Goal: Task Accomplishment & Management: Use online tool/utility

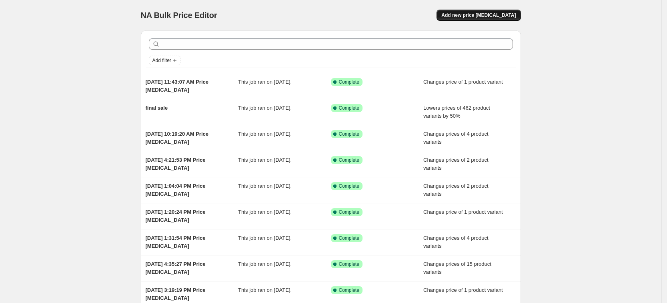
click at [489, 13] on span "Add new price [MEDICAL_DATA]" at bounding box center [478, 15] width 74 height 6
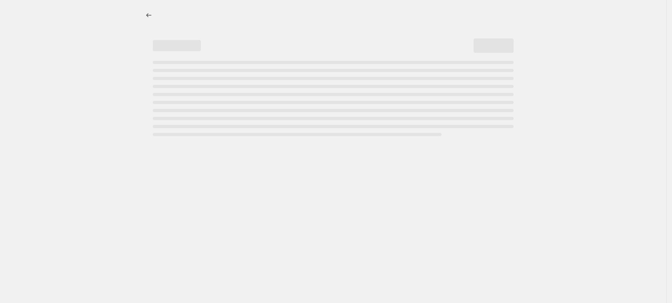
select select "percentage"
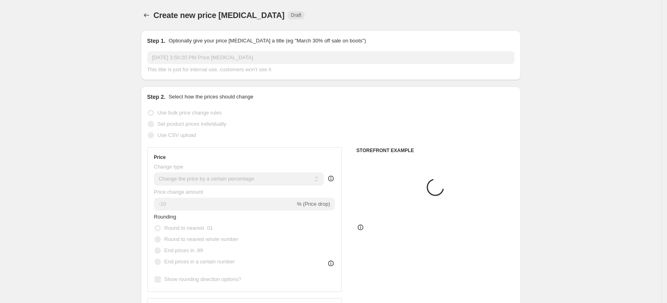
click at [200, 128] on label "Set product prices individually" at bounding box center [186, 123] width 79 height 11
click at [148, 121] on input "Set product prices individually" at bounding box center [148, 121] width 0 height 0
radio input "true"
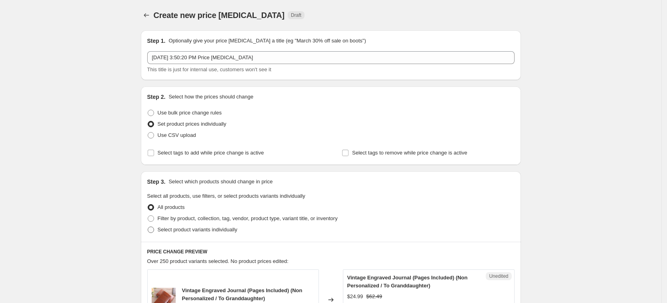
click at [210, 227] on span "Select product variants individually" at bounding box center [198, 229] width 80 height 6
click at [148, 227] on input "Select product variants individually" at bounding box center [148, 226] width 0 height 0
radio input "true"
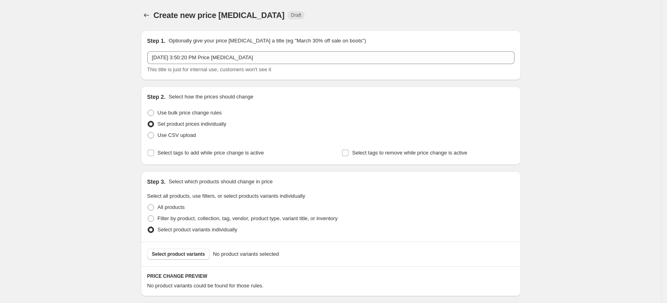
click at [196, 253] on span "Select product variants" at bounding box center [178, 254] width 53 height 6
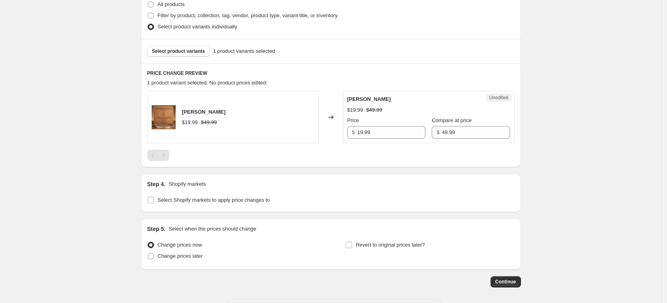
scroll to position [236, 0]
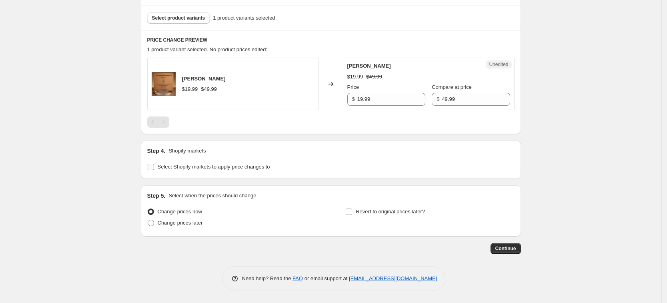
click at [256, 168] on span "Select Shopify markets to apply price changes to" at bounding box center [214, 167] width 112 height 6
click at [154, 168] on input "Select Shopify markets to apply price changes to" at bounding box center [151, 167] width 6 height 6
checkbox input "true"
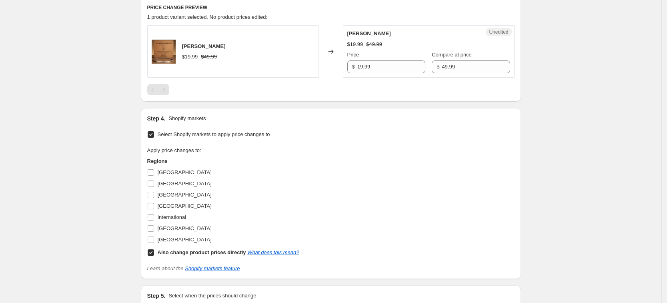
scroll to position [286, 0]
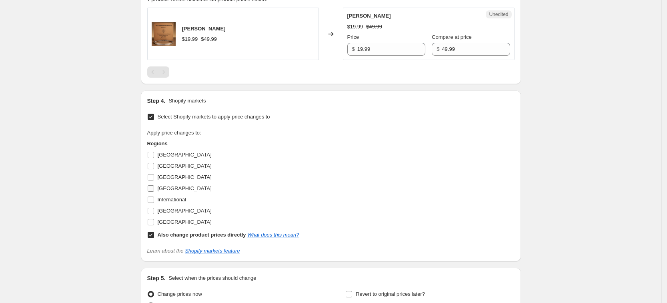
click at [177, 188] on span "[GEOGRAPHIC_DATA]" at bounding box center [185, 188] width 54 height 6
click at [154, 188] on input "[GEOGRAPHIC_DATA]" at bounding box center [151, 188] width 6 height 6
checkbox input "true"
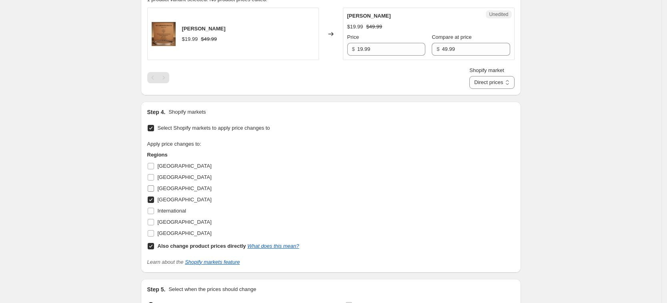
click at [173, 188] on span "[GEOGRAPHIC_DATA]" at bounding box center [185, 188] width 54 height 6
click at [154, 188] on input "[GEOGRAPHIC_DATA]" at bounding box center [151, 188] width 6 height 6
checkbox input "true"
click at [185, 224] on span "[GEOGRAPHIC_DATA]" at bounding box center [185, 222] width 54 height 6
click at [154, 224] on input "[GEOGRAPHIC_DATA]" at bounding box center [151, 222] width 6 height 6
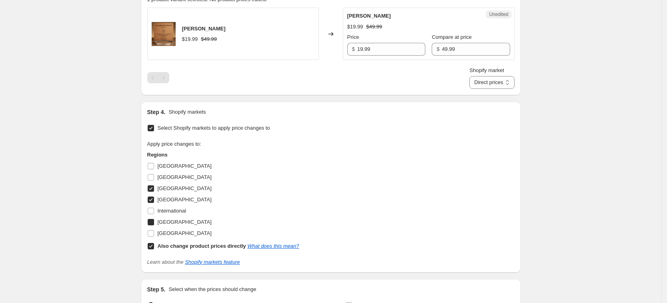
checkbox input "true"
click at [185, 234] on span "[GEOGRAPHIC_DATA]" at bounding box center [185, 233] width 54 height 6
click at [154, 234] on input "[GEOGRAPHIC_DATA]" at bounding box center [151, 233] width 6 height 6
checkbox input "true"
click at [194, 246] on b "Also change product prices directly" at bounding box center [202, 246] width 88 height 6
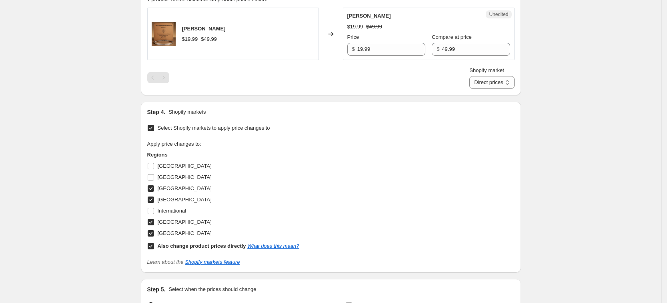
click at [154, 246] on input "Also change product prices directly What does this mean?" at bounding box center [151, 246] width 6 height 6
checkbox input "false"
select select "7201456197"
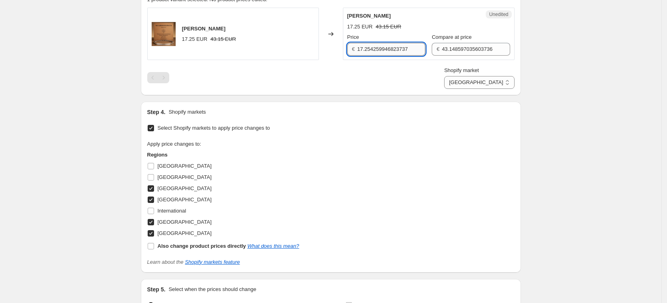
click at [402, 53] on input "17.254259946823737" at bounding box center [391, 49] width 68 height 13
type input "19.99"
click at [463, 48] on input "43.148597035603736" at bounding box center [476, 49] width 68 height 13
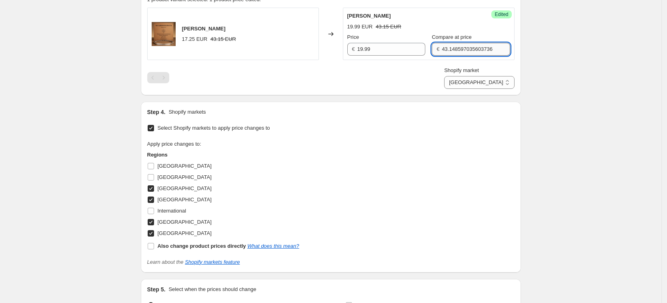
click at [463, 48] on input "43.148597035603736" at bounding box center [476, 49] width 68 height 13
type input "49.99"
click at [431, 72] on div "Shopify market [GEOGRAPHIC_DATA] [GEOGRAPHIC_DATA] [GEOGRAPHIC_DATA] [GEOGRAPHI…" at bounding box center [330, 77] width 367 height 22
click at [479, 73] on span "Shopify market" at bounding box center [461, 70] width 35 height 6
click at [498, 76] on select "[GEOGRAPHIC_DATA] [GEOGRAPHIC_DATA] [GEOGRAPHIC_DATA] [GEOGRAPHIC_DATA]" at bounding box center [479, 82] width 70 height 13
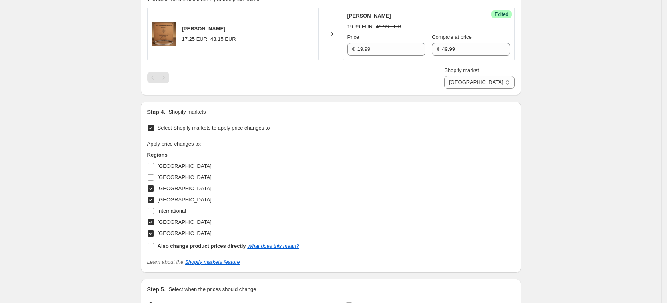
click at [499, 74] on div "Shopify market [GEOGRAPHIC_DATA] [GEOGRAPHIC_DATA] [GEOGRAPHIC_DATA] [GEOGRAPHI…" at bounding box center [479, 77] width 70 height 22
click at [499, 82] on select "[GEOGRAPHIC_DATA] [GEOGRAPHIC_DATA] [GEOGRAPHIC_DATA] [GEOGRAPHIC_DATA]" at bounding box center [479, 82] width 70 height 13
select select "7201488965"
click at [480, 89] on select "[GEOGRAPHIC_DATA] [GEOGRAPHIC_DATA] [GEOGRAPHIC_DATA] [GEOGRAPHIC_DATA]" at bounding box center [479, 82] width 70 height 13
click at [362, 52] on input "17.254259946823737" at bounding box center [391, 49] width 68 height 13
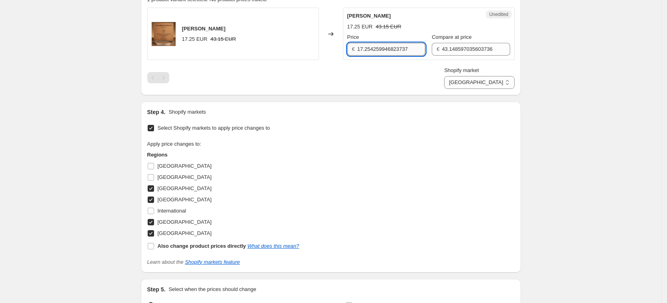
click at [362, 52] on input "17.254259946823737" at bounding box center [391, 49] width 68 height 13
type input "19.99"
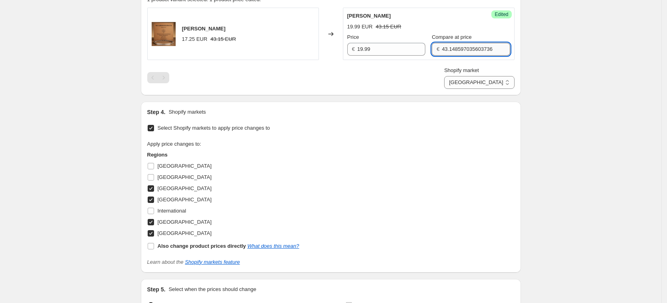
click at [470, 48] on input "43.148597035603736" at bounding box center [476, 49] width 68 height 13
type input "49.99"
click at [422, 72] on div "Shopify market [GEOGRAPHIC_DATA] [GEOGRAPHIC_DATA] [GEOGRAPHIC_DATA] [GEOGRAPHI…" at bounding box center [330, 77] width 367 height 22
click at [494, 84] on select "[GEOGRAPHIC_DATA] [GEOGRAPHIC_DATA] [GEOGRAPHIC_DATA] [GEOGRAPHIC_DATA]" at bounding box center [479, 82] width 70 height 13
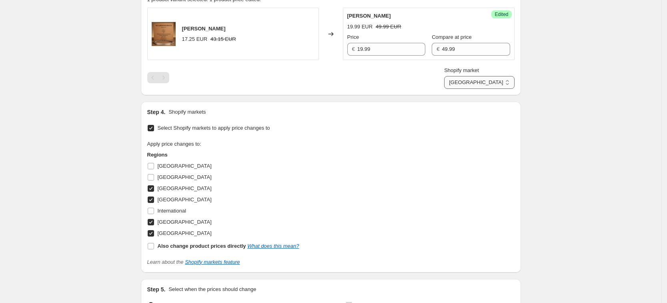
select select "7201521733"
click at [463, 89] on select "[GEOGRAPHIC_DATA] [GEOGRAPHIC_DATA] [GEOGRAPHIC_DATA] [GEOGRAPHIC_DATA]" at bounding box center [479, 82] width 70 height 13
click at [382, 49] on input "15.07907433133992" at bounding box center [391, 49] width 68 height 13
type input "19.99"
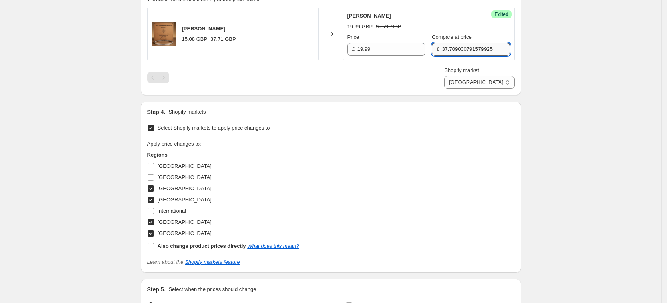
click at [446, 48] on input "37.709000791579925" at bounding box center [476, 49] width 68 height 13
type input "49.99"
click at [418, 90] on div "PRICE CHANGE PREVIEW 1 product variant selected. 1 product price edited: [PERSO…" at bounding box center [331, 37] width 380 height 115
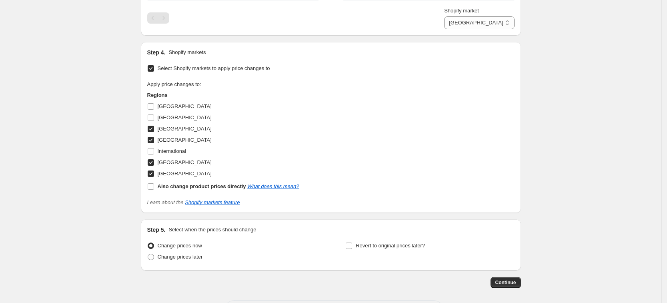
scroll to position [380, 0]
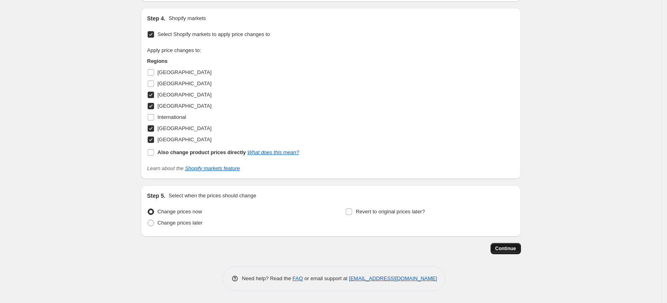
click at [500, 246] on span "Continue" at bounding box center [505, 248] width 21 height 6
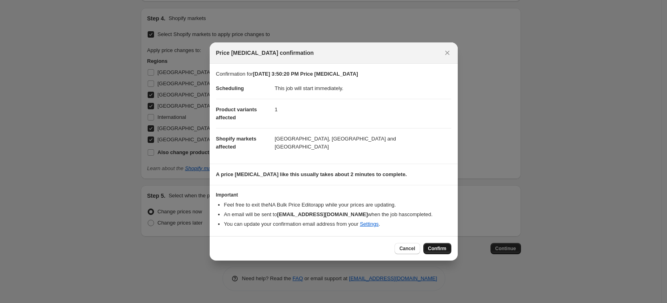
click at [447, 250] on button "Confirm" at bounding box center [437, 248] width 28 height 11
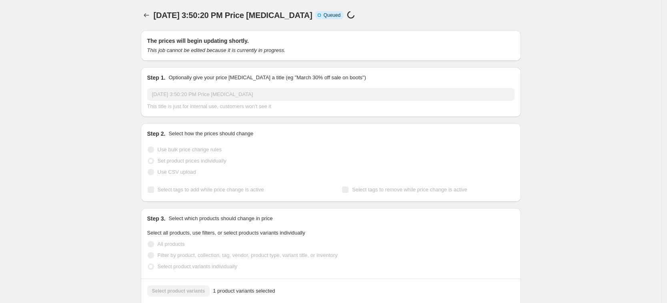
select select "7201521733"
